Goal: Transaction & Acquisition: Purchase product/service

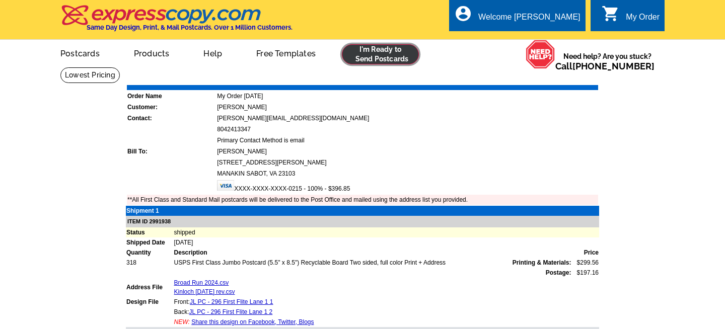
click at [394, 47] on link at bounding box center [380, 54] width 77 height 20
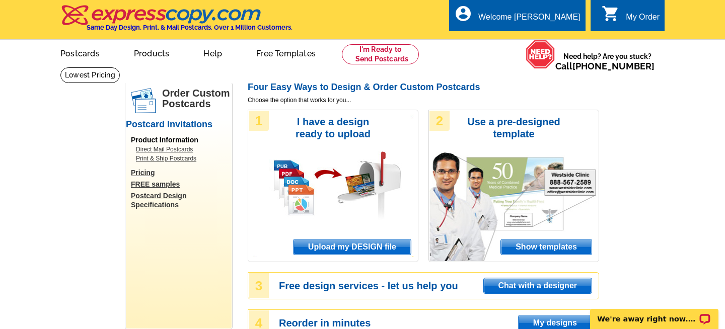
click at [341, 245] on span "Upload my DESIGN file" at bounding box center [352, 247] width 117 height 15
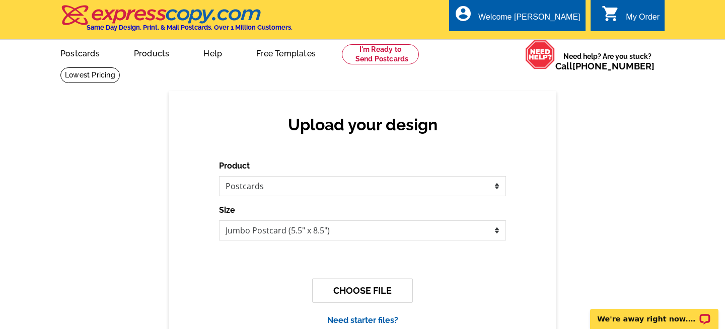
click at [361, 289] on button "CHOOSE FILE" at bounding box center [363, 291] width 100 height 24
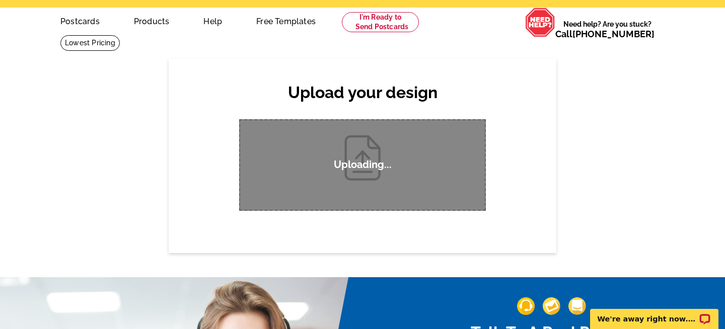
scroll to position [33, 0]
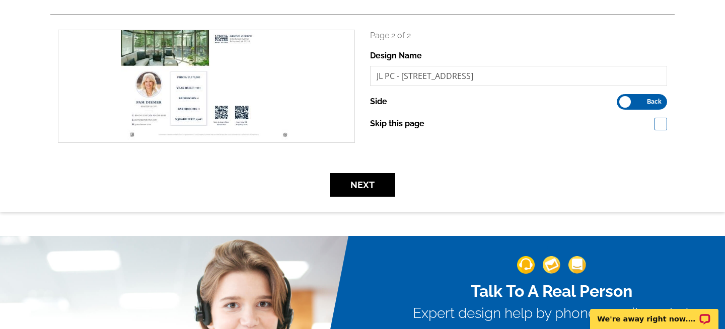
scroll to position [286, 0]
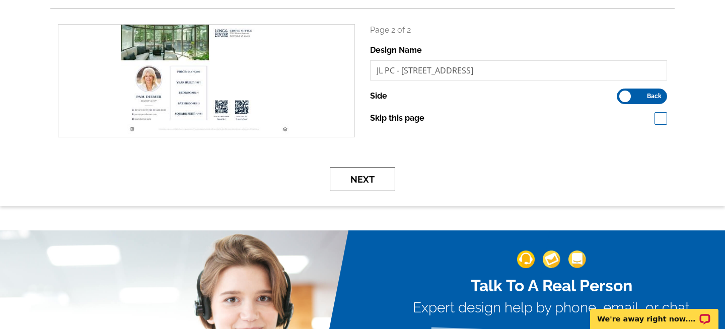
click at [364, 183] on button "Next" at bounding box center [362, 180] width 65 height 24
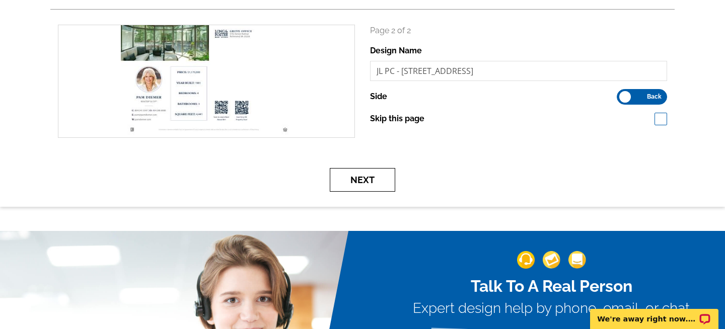
scroll to position [284, 0]
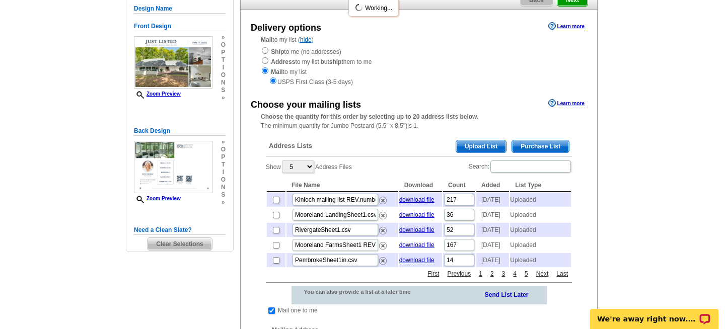
scroll to position [102, 0]
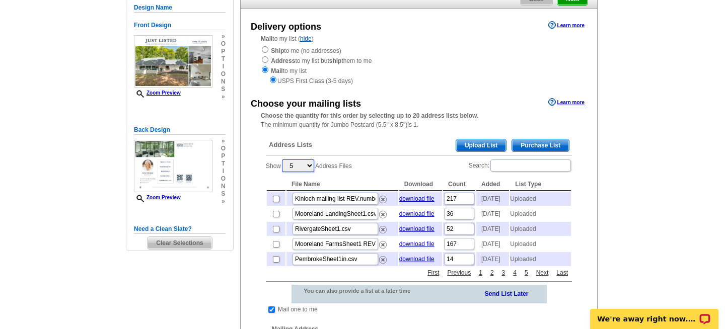
click at [307, 165] on select "5 10 25 50 100" at bounding box center [298, 166] width 32 height 13
select select "100"
click at [283, 160] on select "5 10 25 50 100" at bounding box center [298, 166] width 32 height 13
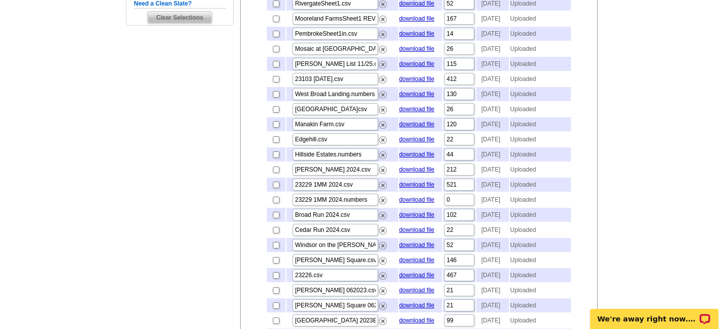
scroll to position [330, 0]
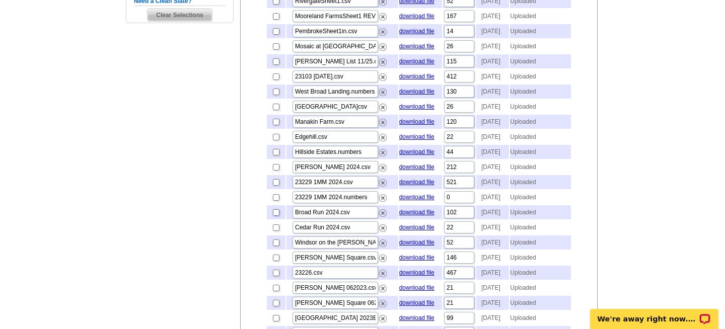
click at [275, 216] on input "checkbox" at bounding box center [276, 212] width 7 height 7
checkbox input "true"
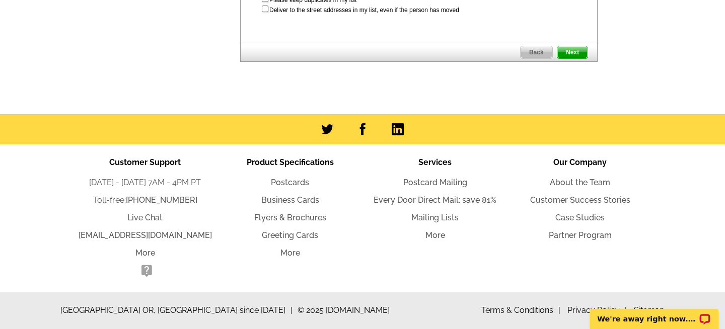
scroll to position [2425, 0]
click at [574, 58] on span "Next" at bounding box center [572, 52] width 30 height 12
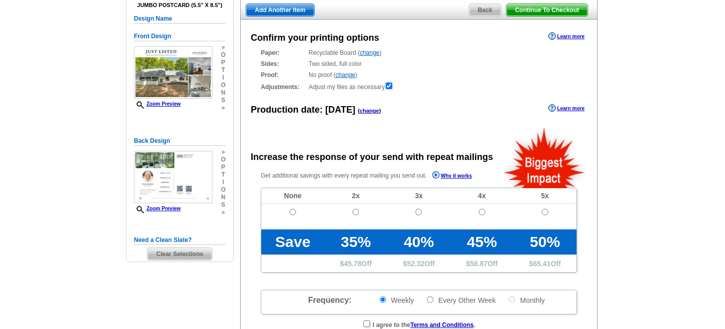
radio input "false"
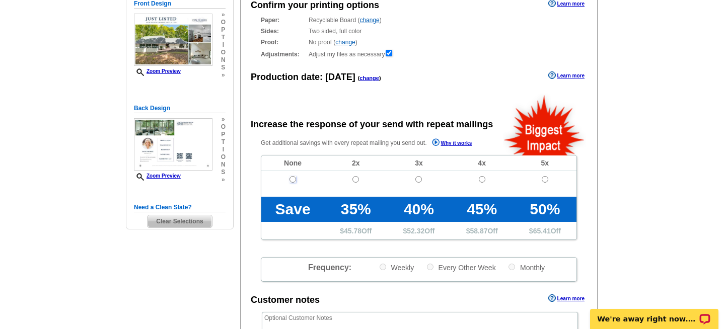
click at [292, 180] on input "radio" at bounding box center [293, 179] width 7 height 7
radio input "true"
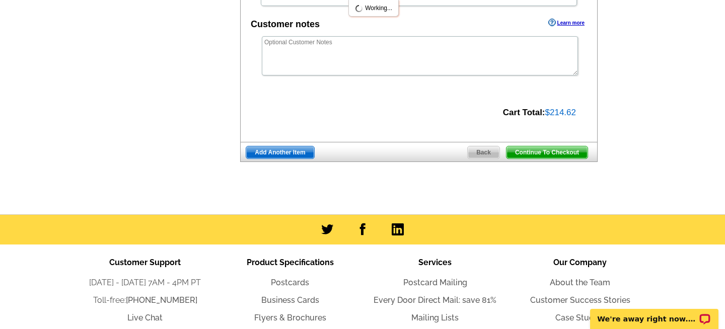
scroll to position [389, 0]
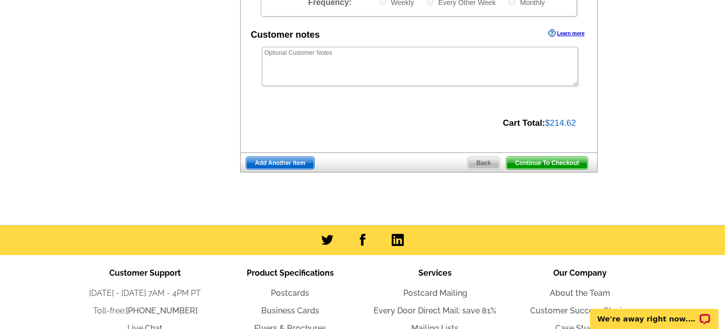
click at [544, 165] on span "Continue To Checkout" at bounding box center [547, 163] width 81 height 12
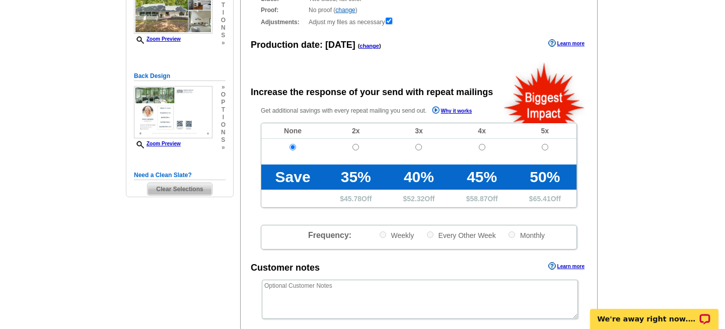
scroll to position [135, 0]
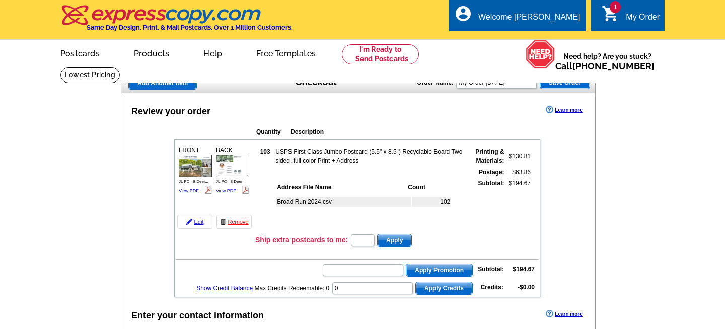
click at [334, 267] on form "Apply Promotion" at bounding box center [397, 270] width 151 height 14
click at [343, 268] on input "text" at bounding box center [363, 270] width 81 height 12
click at [355, 268] on input "text" at bounding box center [363, 270] width 81 height 12
click at [357, 261] on td "Apply Promotion Subtotal: $194.67" at bounding box center [357, 269] width 363 height 17
click at [349, 269] on input "text" at bounding box center [363, 270] width 81 height 12
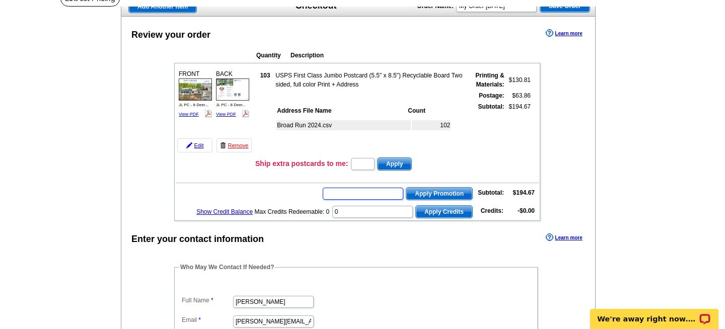
scroll to position [71, 0]
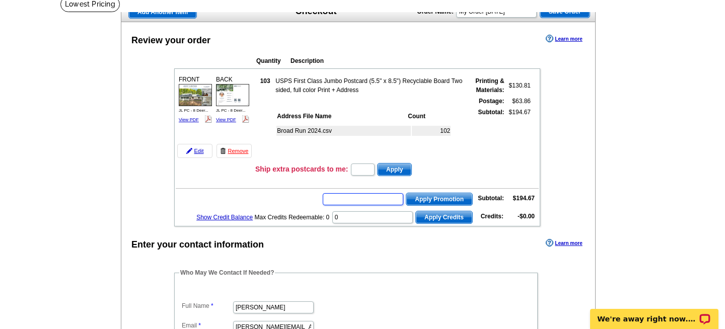
click at [353, 202] on input "text" at bounding box center [363, 199] width 81 height 12
type input "GROW0825"
click at [423, 195] on span "Apply Promotion" at bounding box center [439, 199] width 66 height 12
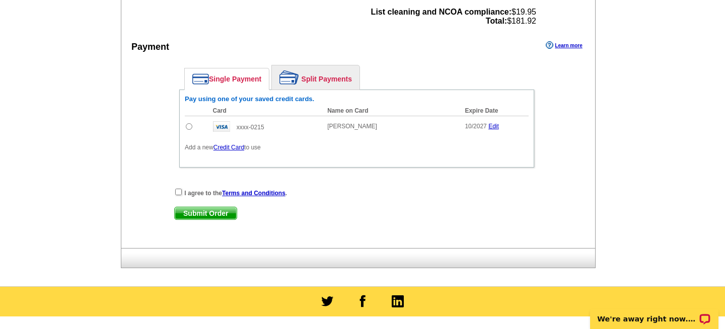
scroll to position [0, 0]
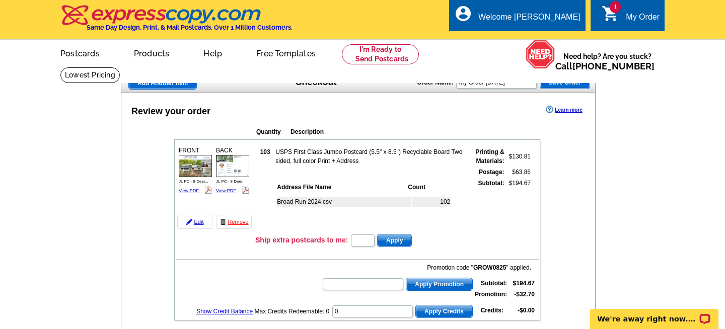
click at [566, 82] on span "Save Order" at bounding box center [564, 83] width 49 height 12
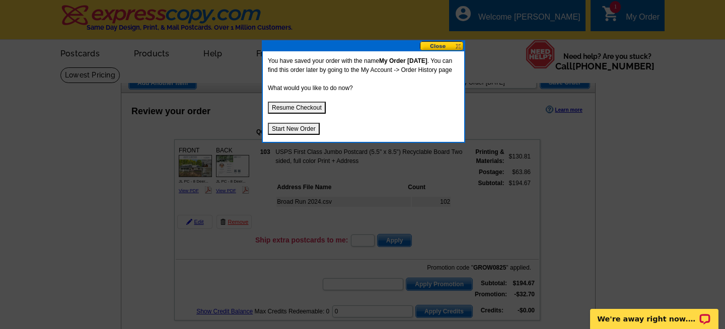
click at [444, 46] on button at bounding box center [442, 46] width 44 height 10
